Goal: Task Accomplishment & Management: Manage account settings

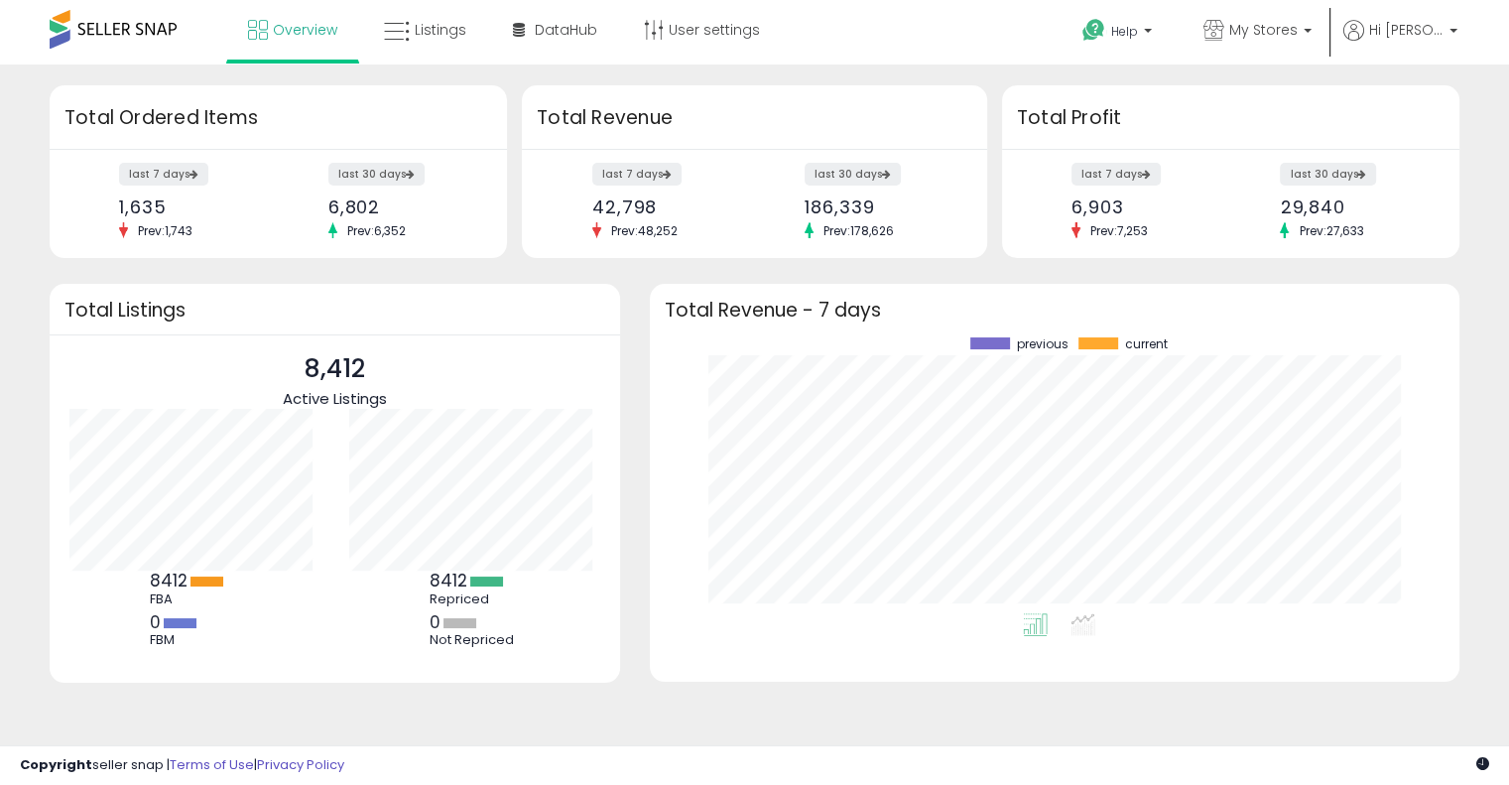
scroll to position [275, 770]
click at [420, 34] on span "Listings" at bounding box center [441, 30] width 52 height 20
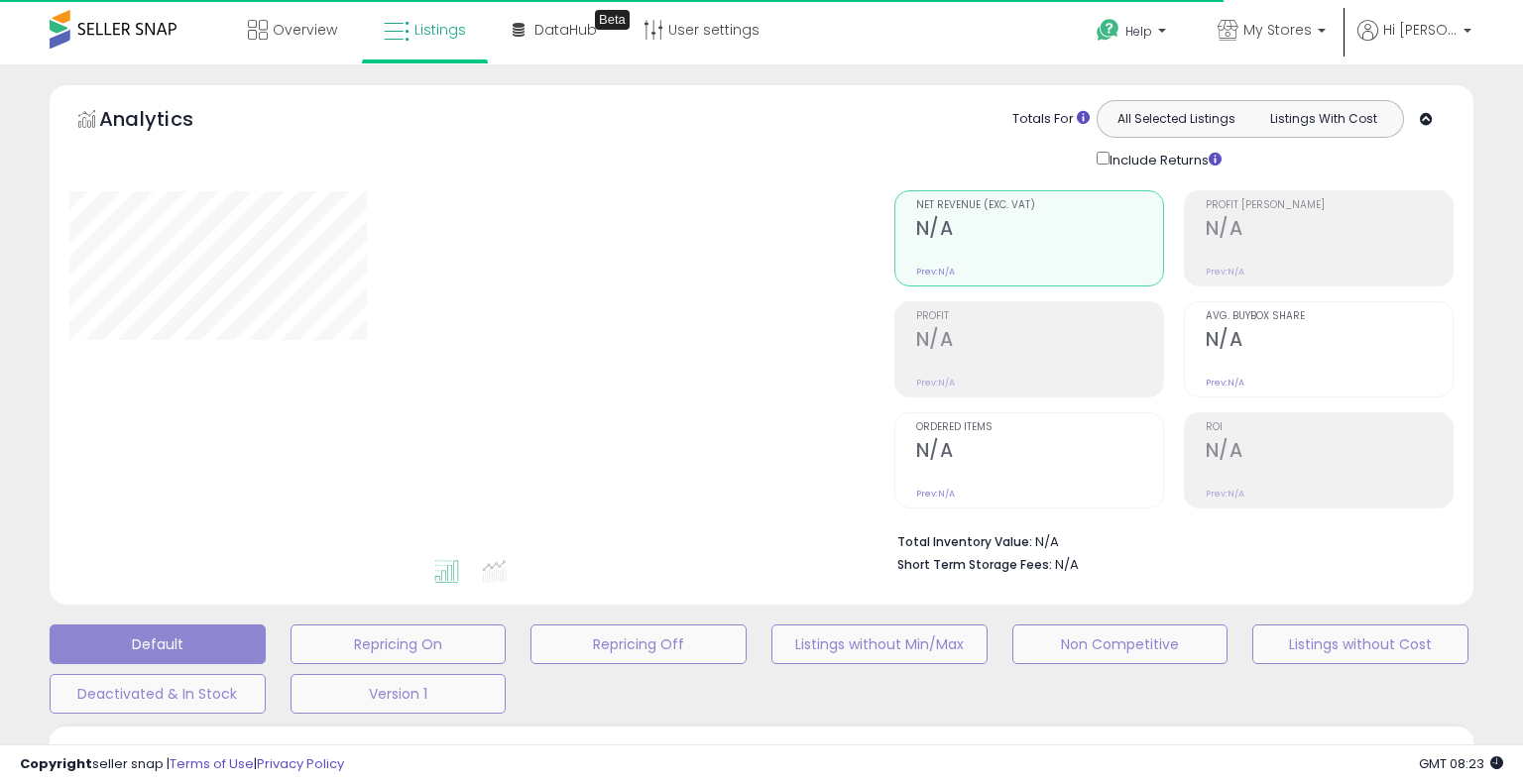
type input "**********"
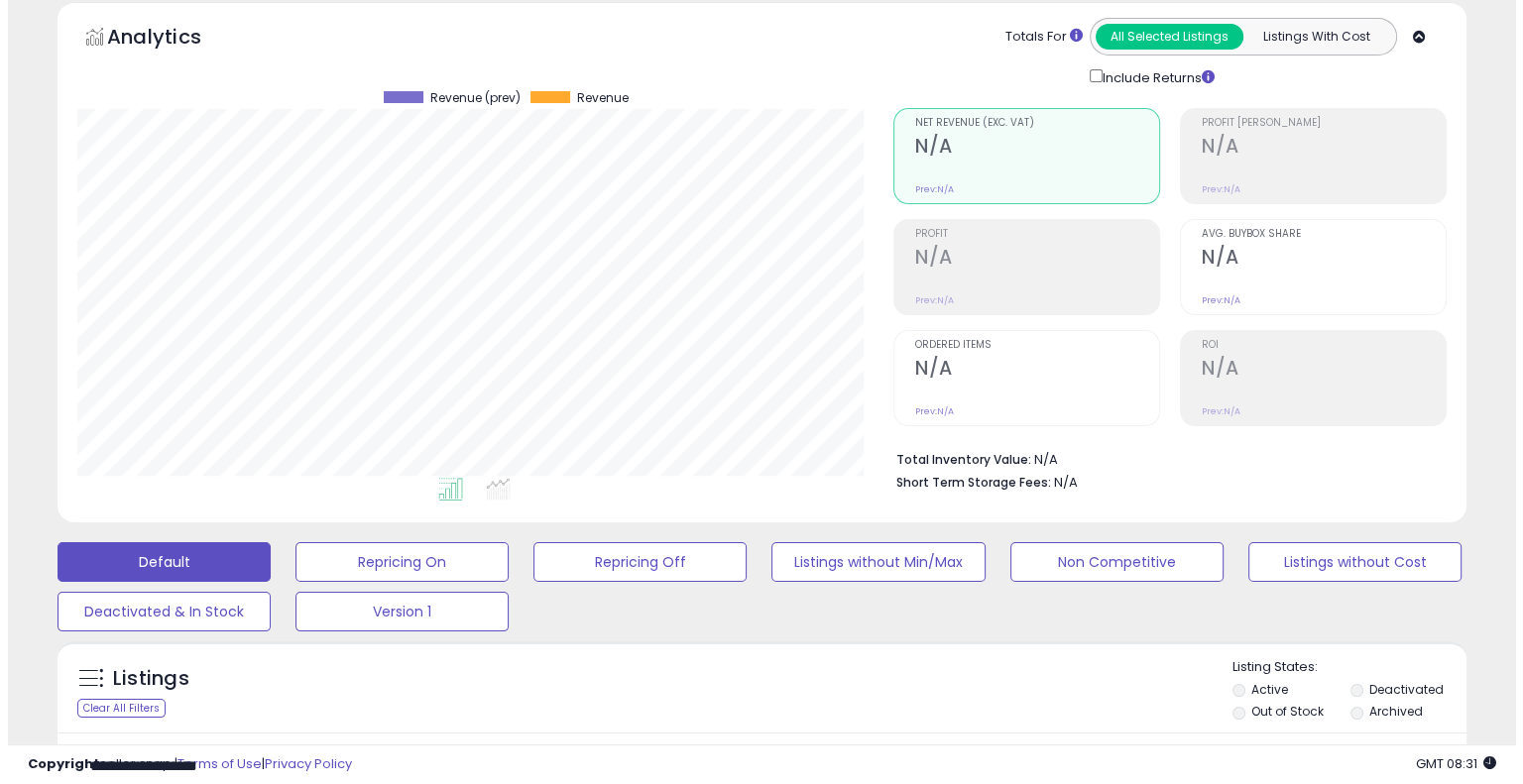
scroll to position [198, 0]
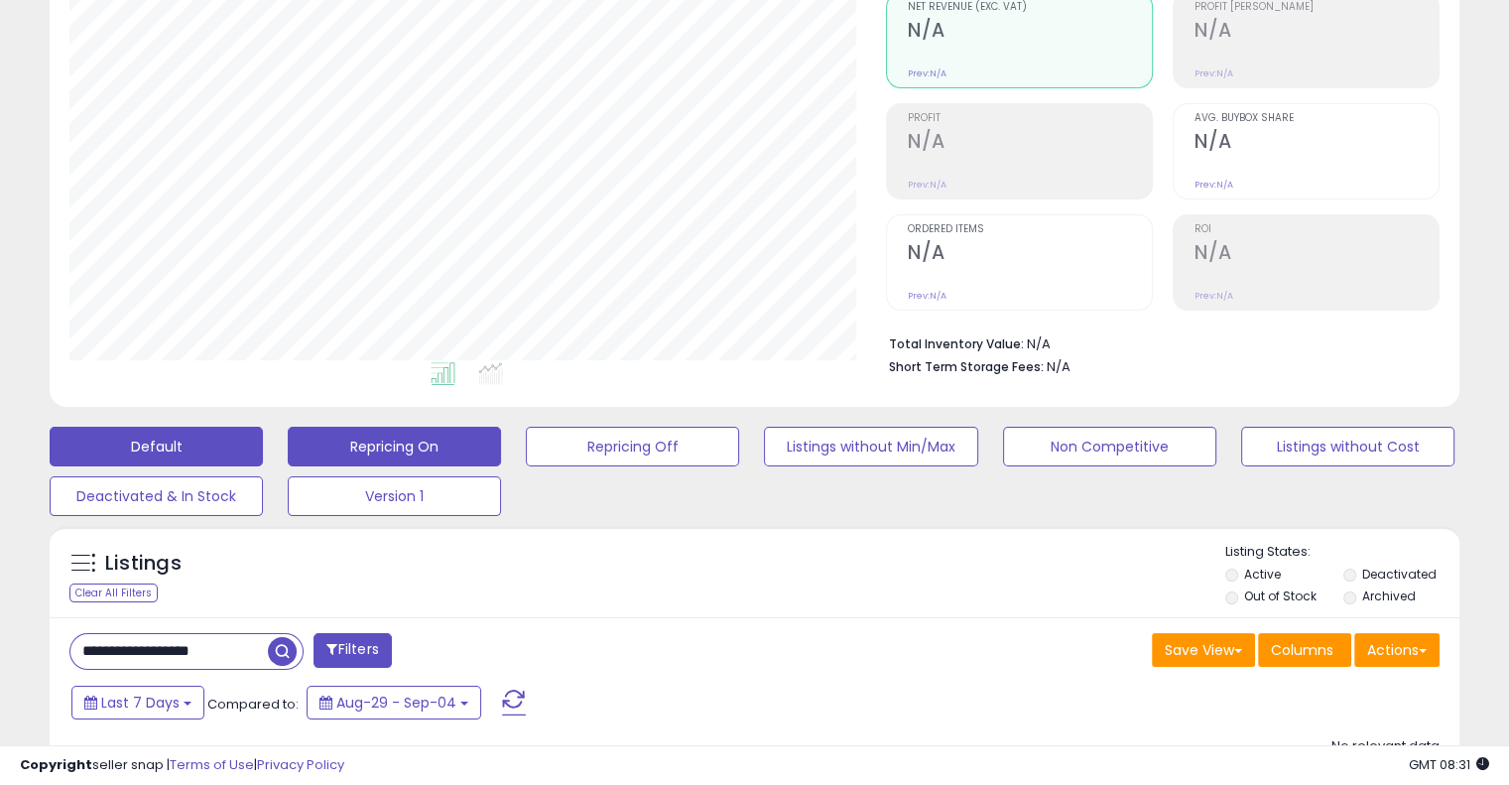
click at [421, 452] on button "Repricing On" at bounding box center [394, 447] width 213 height 40
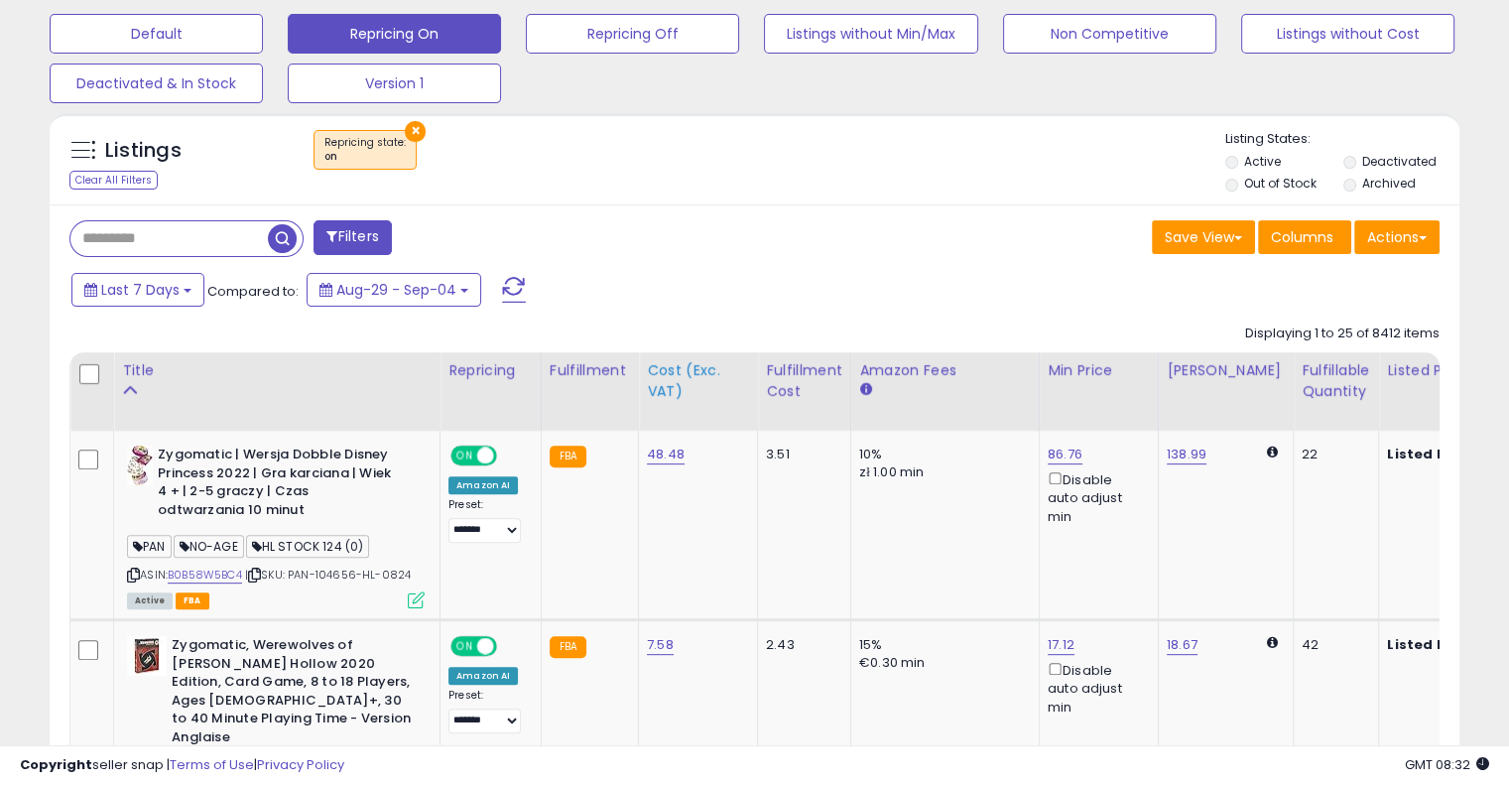
scroll to position [695, 0]
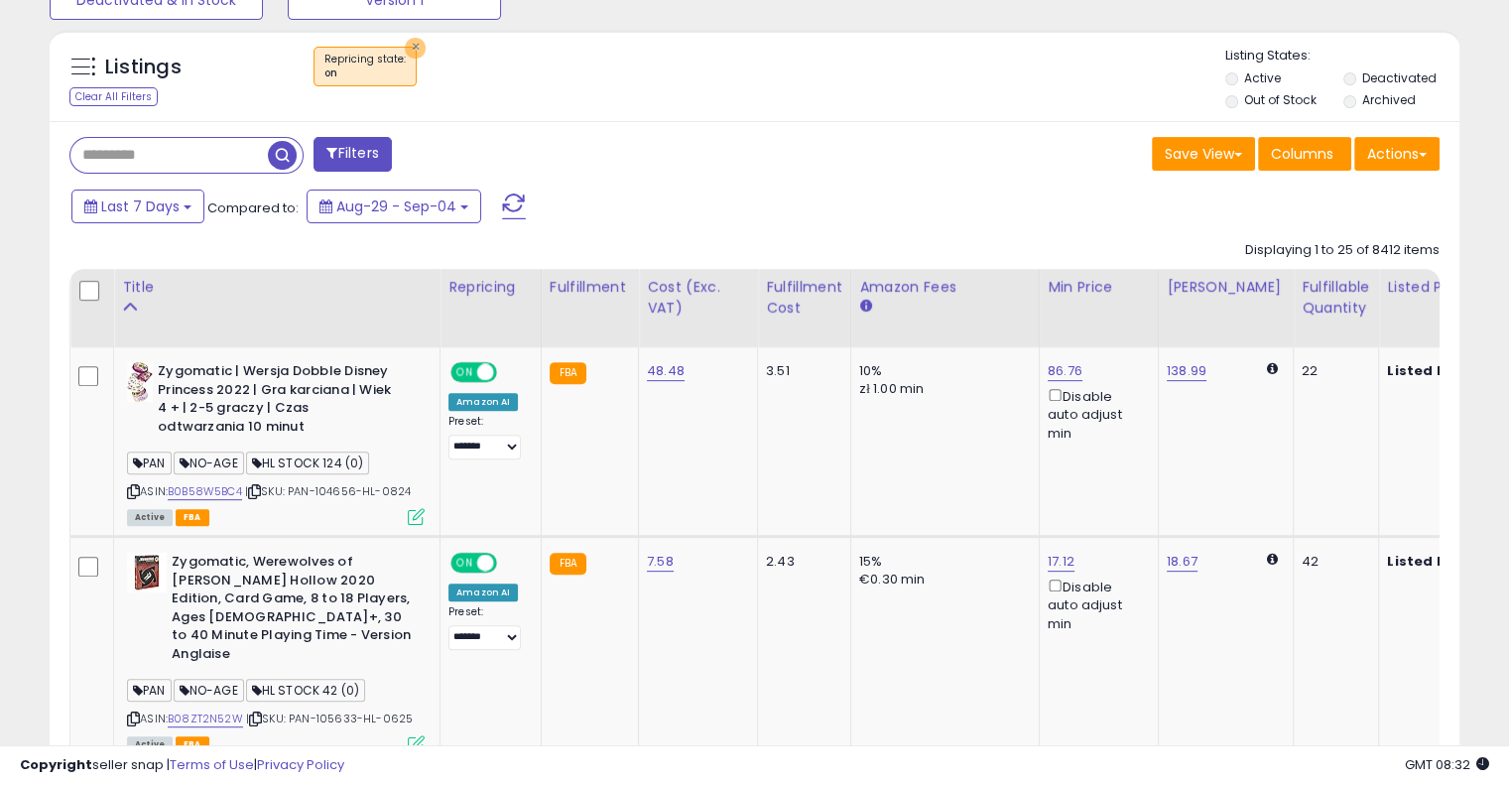
drag, startPoint x: 405, startPoint y: 48, endPoint x: 673, endPoint y: 214, distance: 315.6
click at [405, 47] on button "×" at bounding box center [415, 48] width 21 height 21
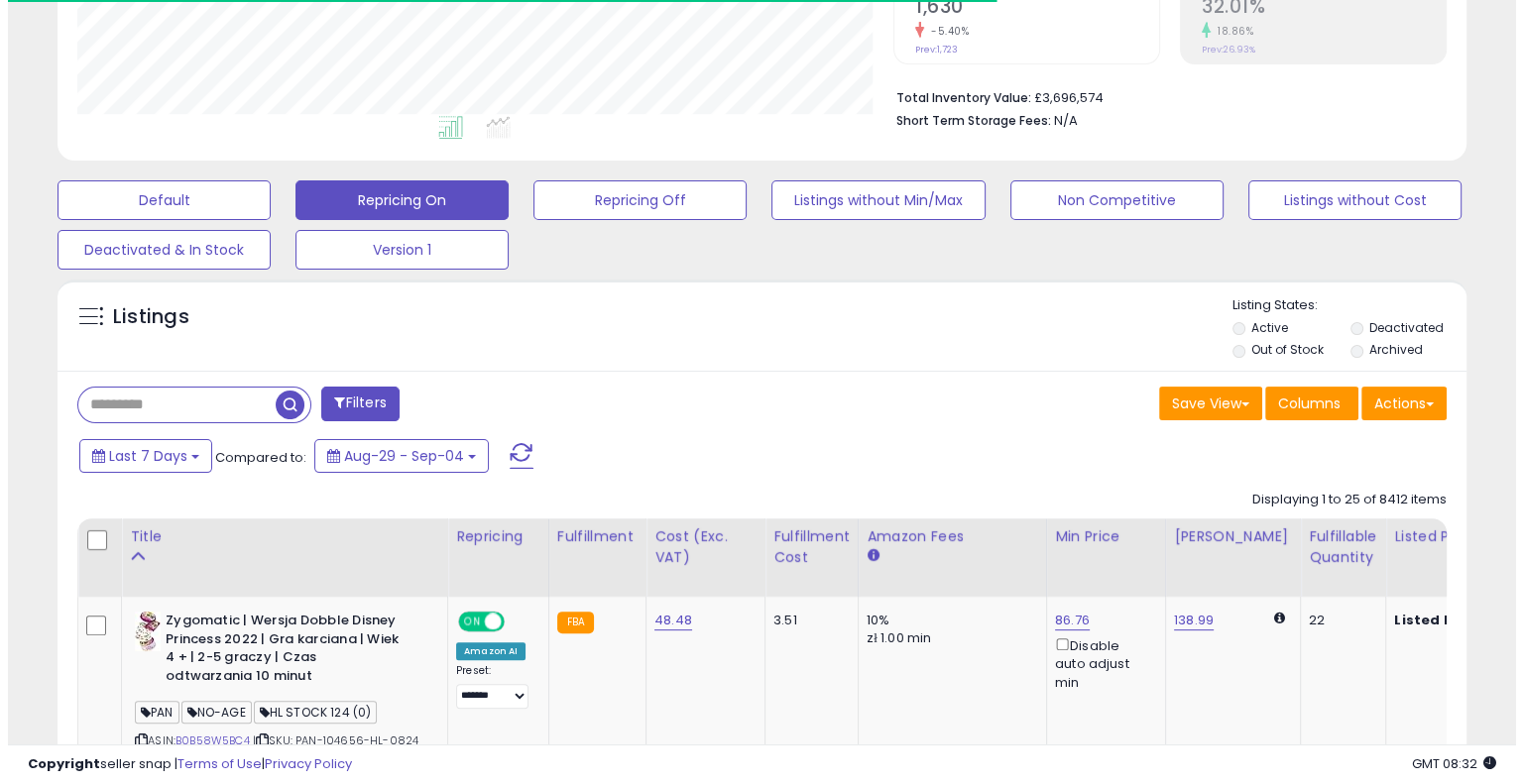
scroll to position [990684, 990888]
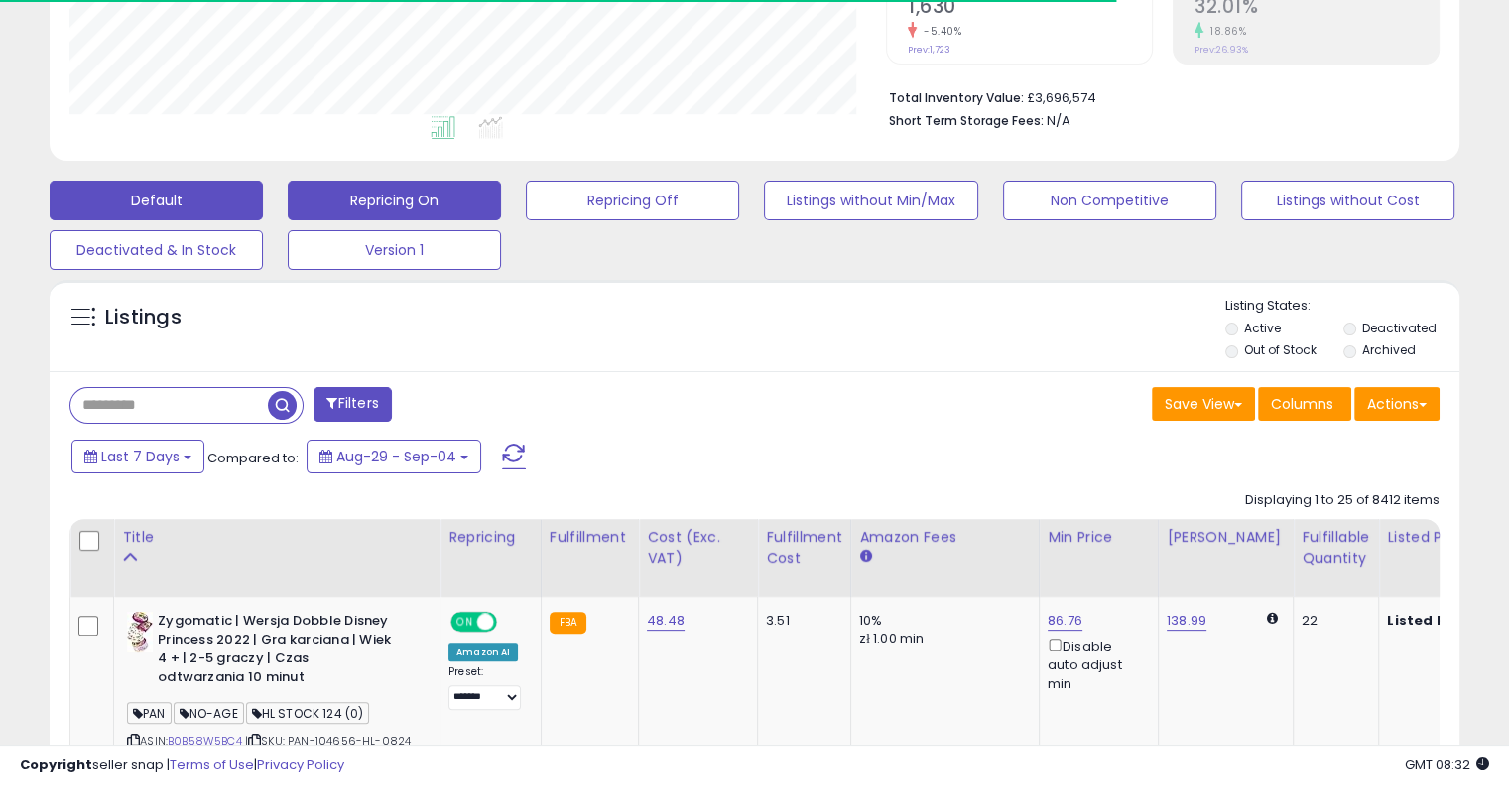
drag, startPoint x: 179, startPoint y: 170, endPoint x: 193, endPoint y: 191, distance: 25.0
click at [179, 171] on div "Default Repricing On Repricing Off Listings without Min/Max Non Competitive Lis…" at bounding box center [755, 220] width 1460 height 99
click at [194, 200] on button "Default" at bounding box center [156, 201] width 213 height 40
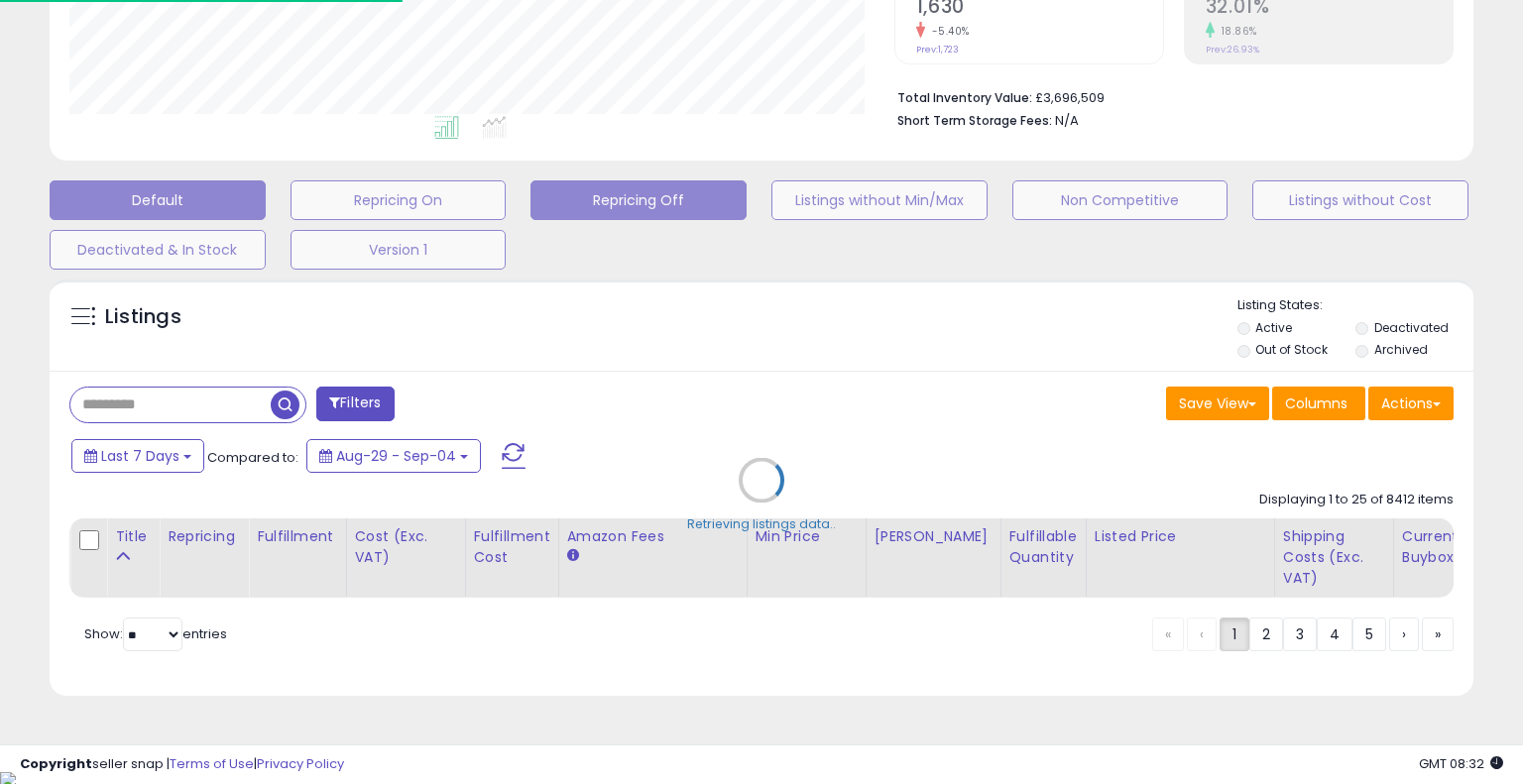
scroll to position [405, 825]
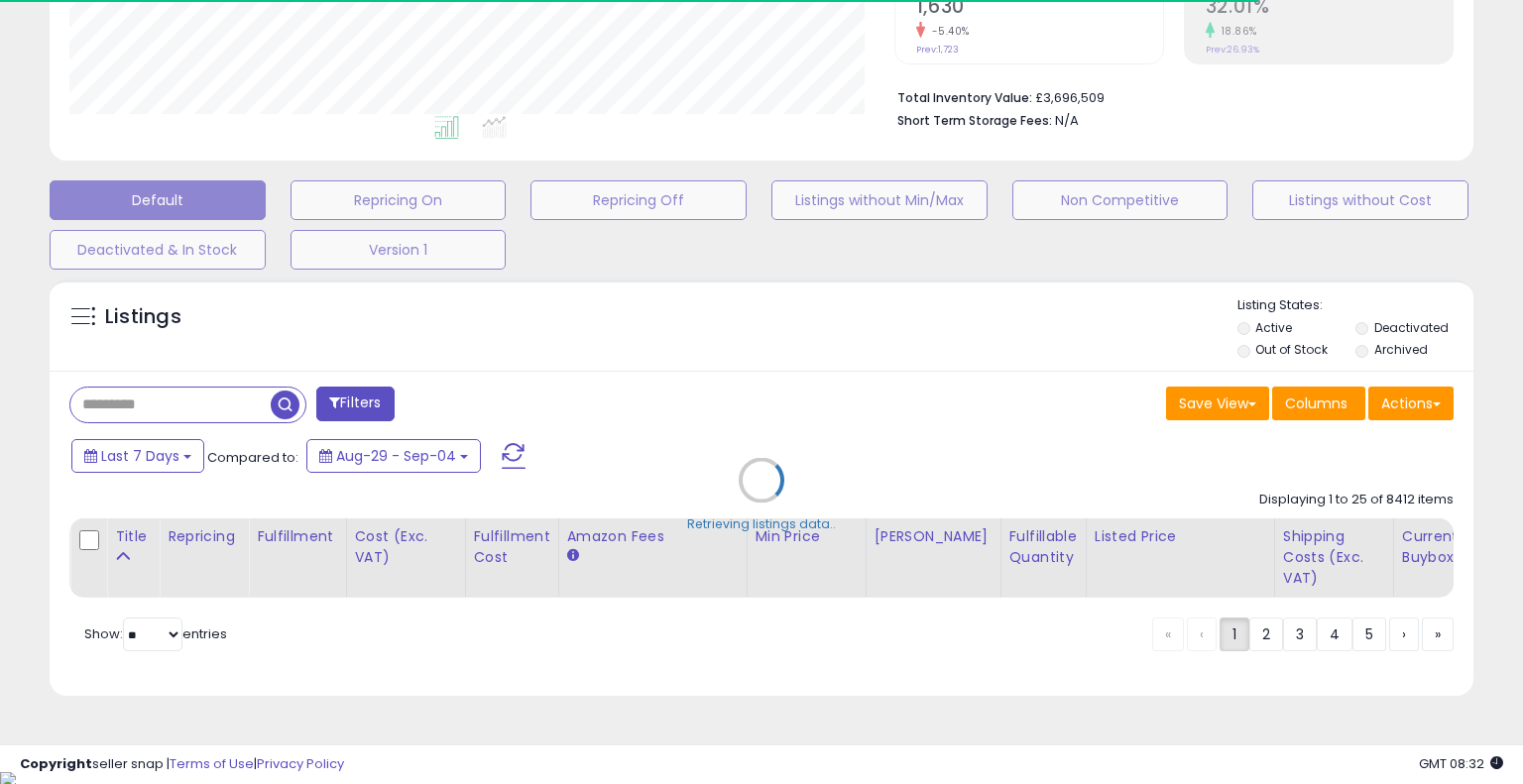
type input "**********"
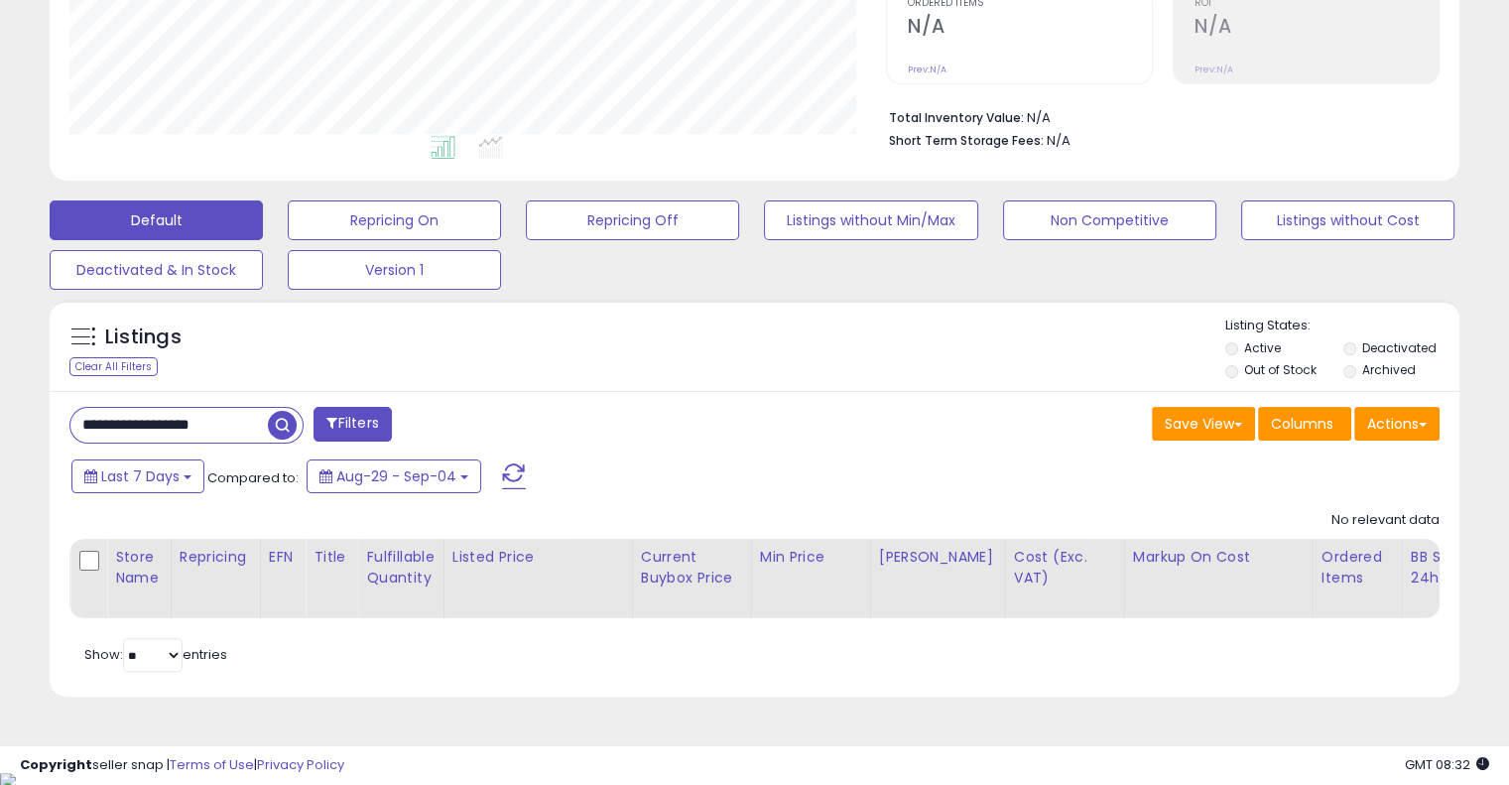
scroll to position [406, 816]
